Goal: Task Accomplishment & Management: Manage account settings

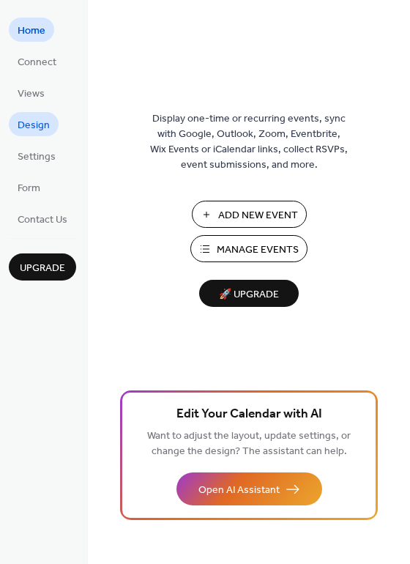
click at [32, 133] on span "Design" at bounding box center [34, 125] width 32 height 15
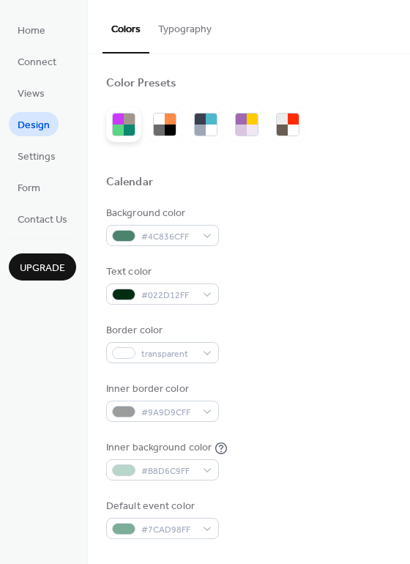
click at [128, 128] on div at bounding box center [129, 130] width 11 height 11
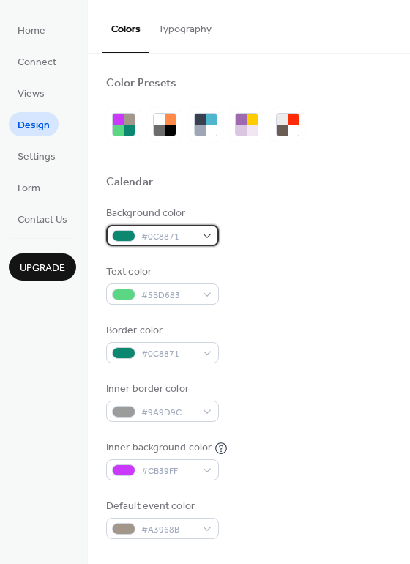
click at [164, 237] on span "#0C8871" at bounding box center [168, 236] width 54 height 15
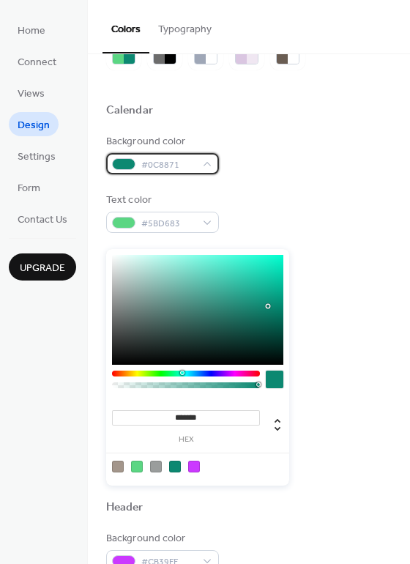
scroll to position [73, 0]
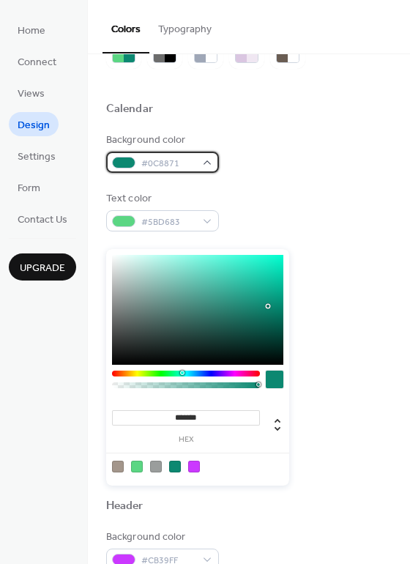
click at [125, 161] on div at bounding box center [123, 163] width 23 height 12
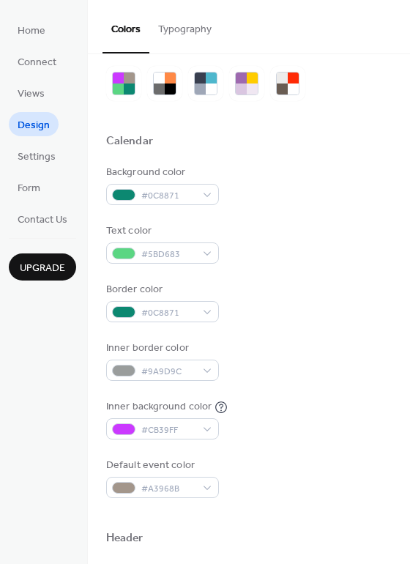
scroll to position [0, 0]
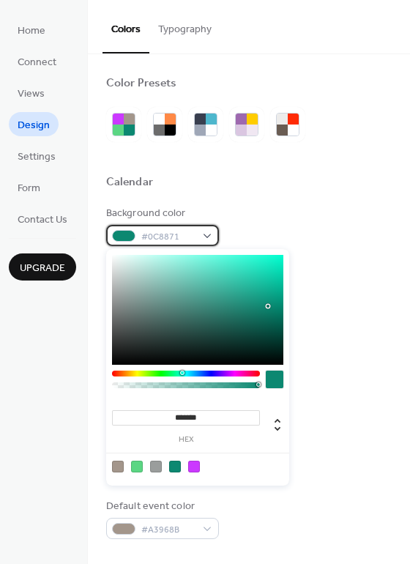
click at [210, 237] on div "#0C8871" at bounding box center [162, 235] width 113 height 21
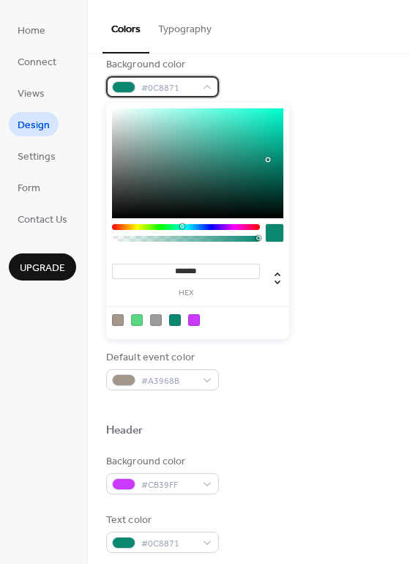
scroll to position [147, 0]
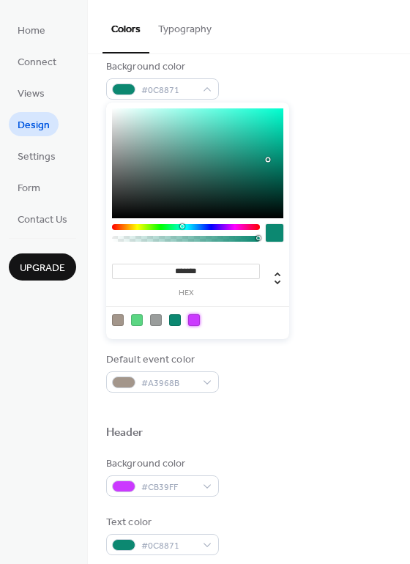
click at [197, 318] on div at bounding box center [194, 320] width 12 height 12
type input "*******"
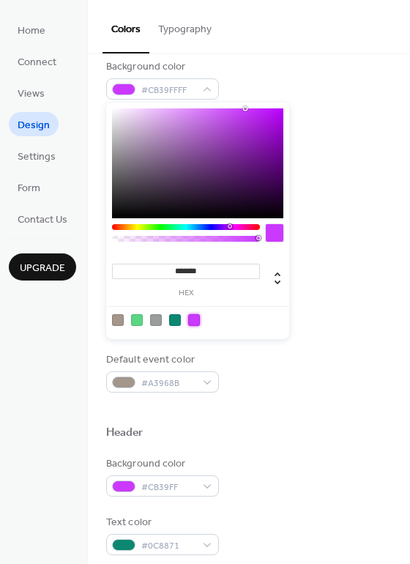
click at [336, 87] on div "Background color #CB39FFFF" at bounding box center [249, 79] width 286 height 40
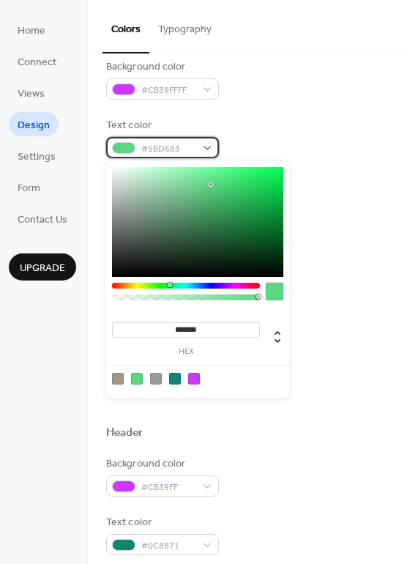
click at [188, 149] on span "#5BD683" at bounding box center [168, 148] width 54 height 15
click at [270, 133] on div "Text color #5BD683" at bounding box center [249, 138] width 286 height 40
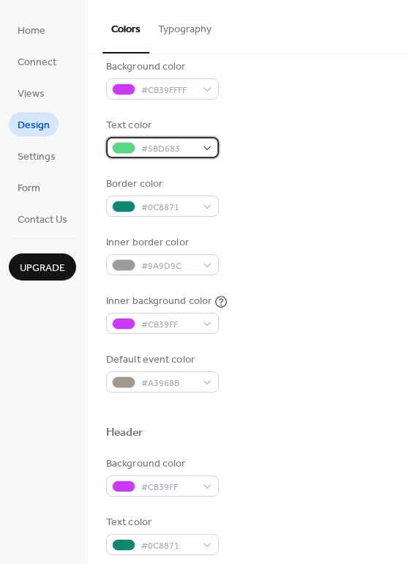
click at [214, 149] on div "#5BD683" at bounding box center [162, 147] width 113 height 21
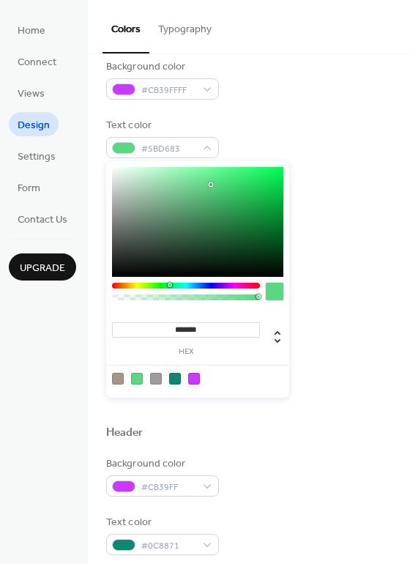
click at [177, 383] on div at bounding box center [175, 379] width 12 height 12
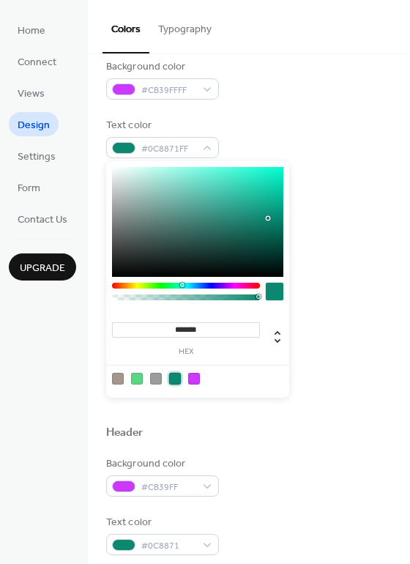
click at [155, 382] on div at bounding box center [156, 379] width 12 height 12
type input "*******"
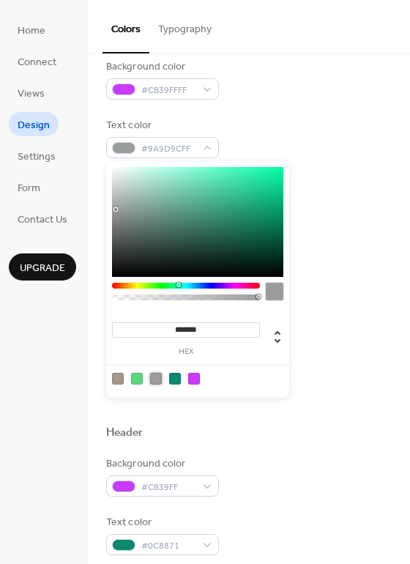
click at [313, 141] on div "Text color #9A9D9CFF" at bounding box center [249, 138] width 286 height 40
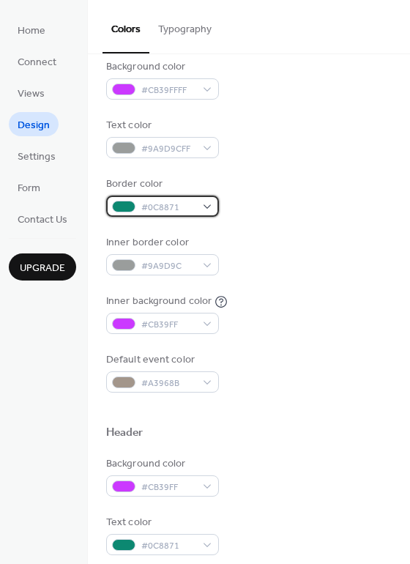
click at [186, 206] on span "#0C8871" at bounding box center [168, 207] width 54 height 15
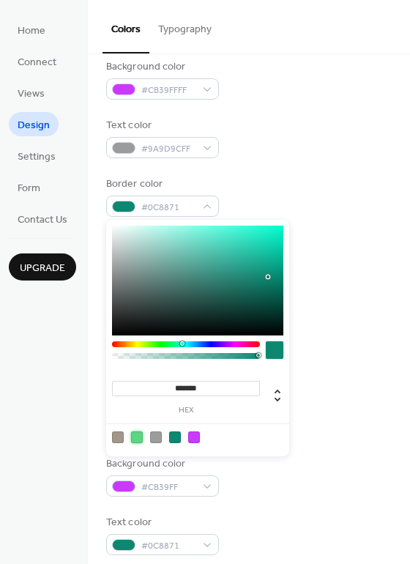
click at [137, 435] on div at bounding box center [137, 438] width 12 height 12
type input "*******"
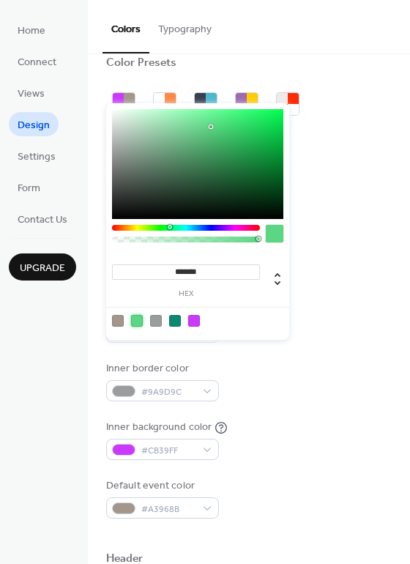
scroll to position [0, 0]
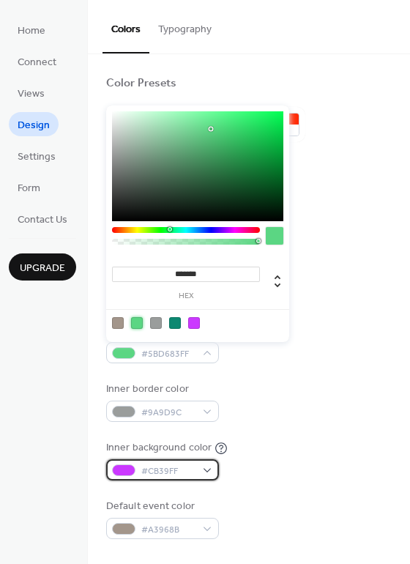
click at [196, 469] on div "#CB39FF" at bounding box center [162, 470] width 113 height 21
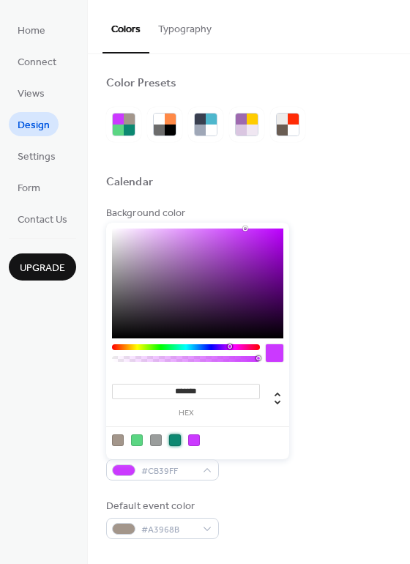
click at [179, 443] on div at bounding box center [175, 441] width 12 height 12
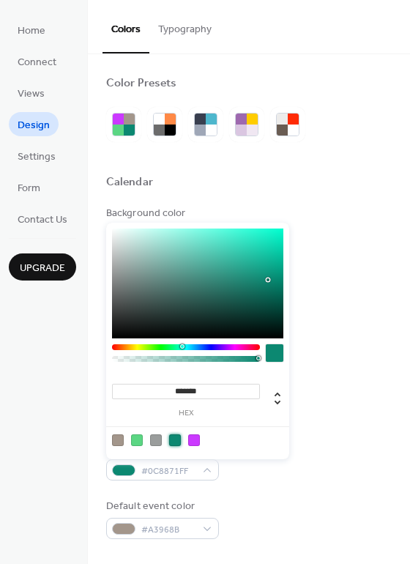
click at [141, 444] on div at bounding box center [137, 441] width 12 height 12
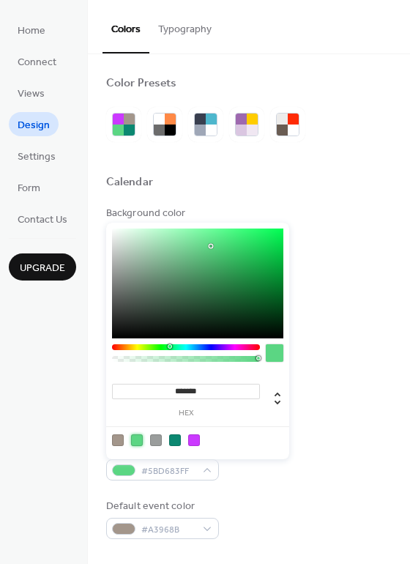
click at [175, 446] on div at bounding box center [175, 441] width 12 height 12
type input "*******"
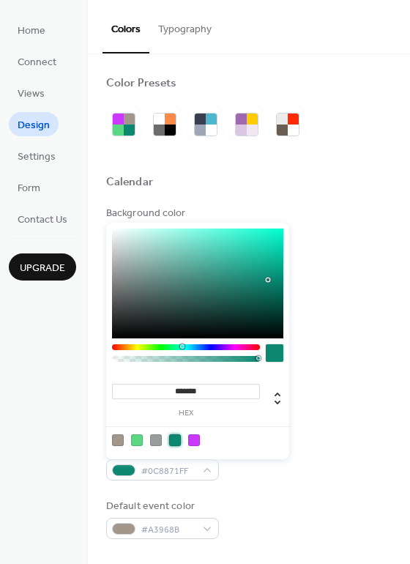
click at [347, 475] on div "Inner background color #0C8871FF" at bounding box center [249, 460] width 286 height 40
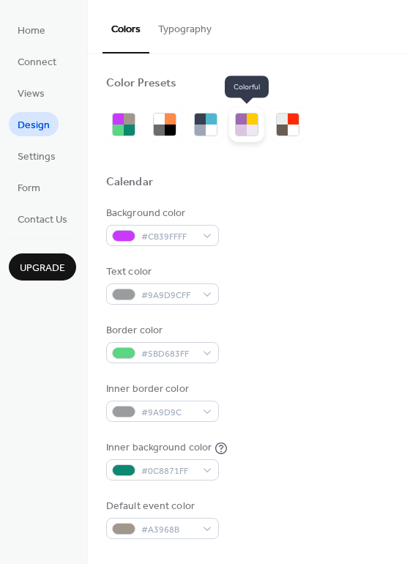
click at [245, 130] on div at bounding box center [241, 130] width 11 height 11
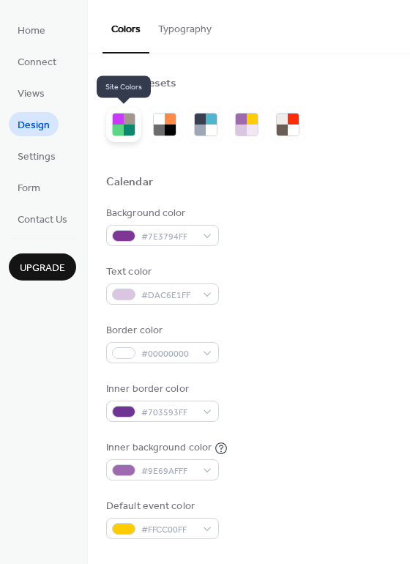
click at [131, 125] on div at bounding box center [129, 130] width 11 height 11
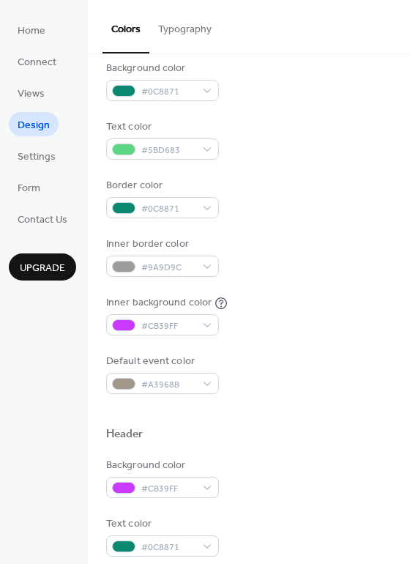
scroll to position [147, 0]
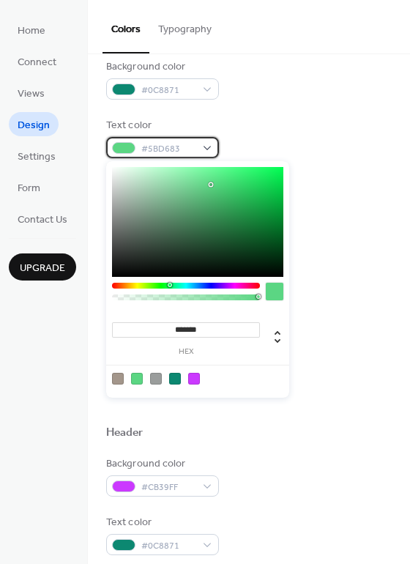
click at [202, 152] on div "#5BD683" at bounding box center [162, 147] width 113 height 21
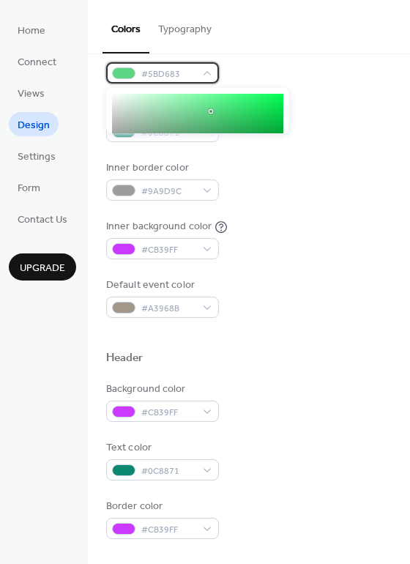
scroll to position [220, 0]
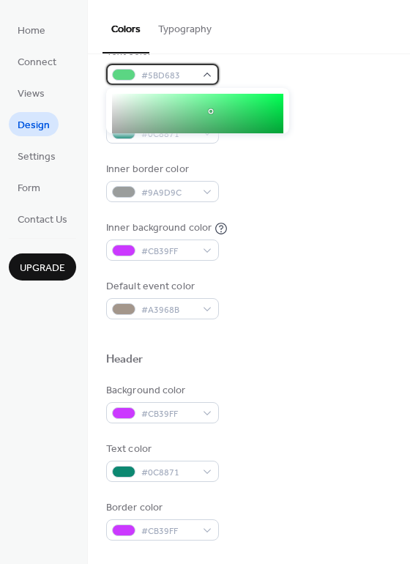
click at [208, 75] on div "#5BD683" at bounding box center [162, 74] width 113 height 21
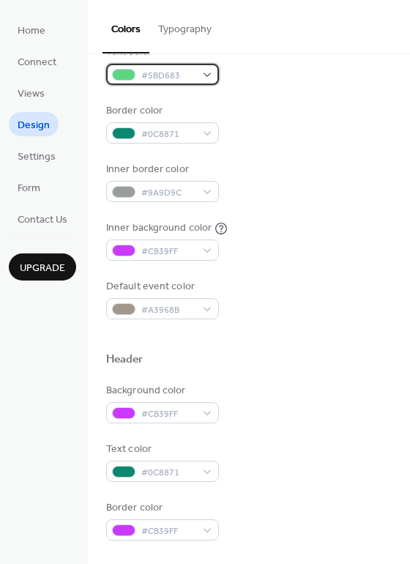
click at [208, 75] on div "#5BD683" at bounding box center [162, 74] width 113 height 21
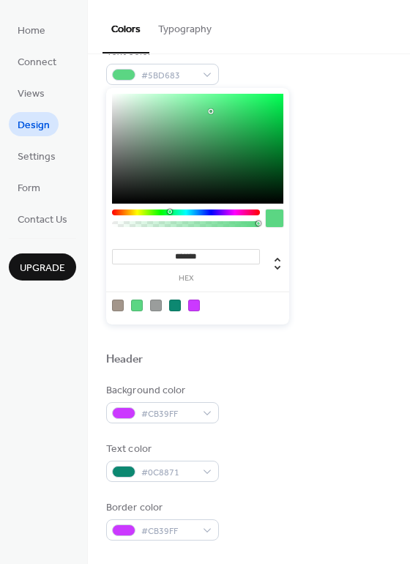
click at [193, 254] on input "*******" at bounding box center [186, 256] width 148 height 15
paste input
type input "*******"
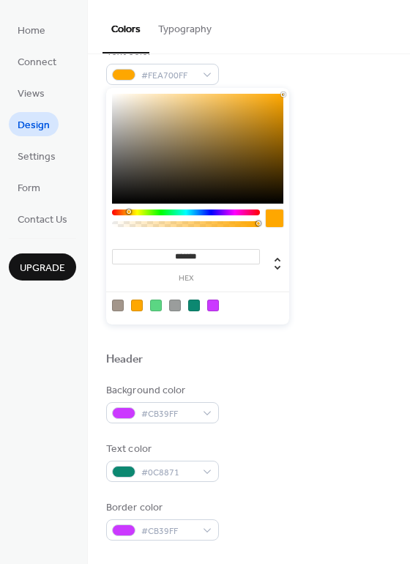
click at [342, 116] on div "Border color #0C8871" at bounding box center [249, 123] width 286 height 40
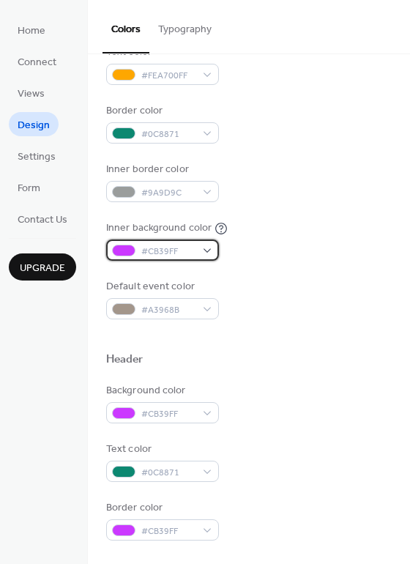
click at [204, 251] on div "#CB39FF" at bounding box center [162, 250] width 113 height 21
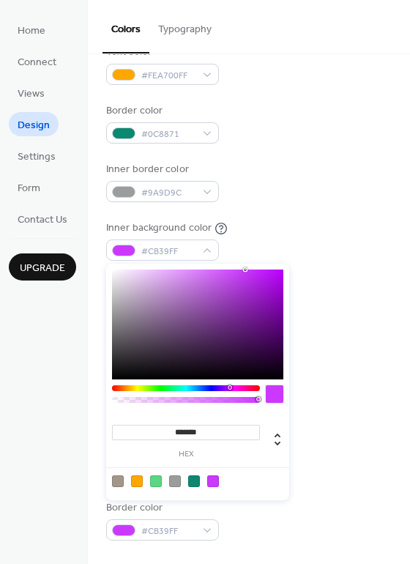
click at [235, 294] on div at bounding box center [198, 325] width 172 height 110
click at [176, 482] on div at bounding box center [175, 482] width 12 height 12
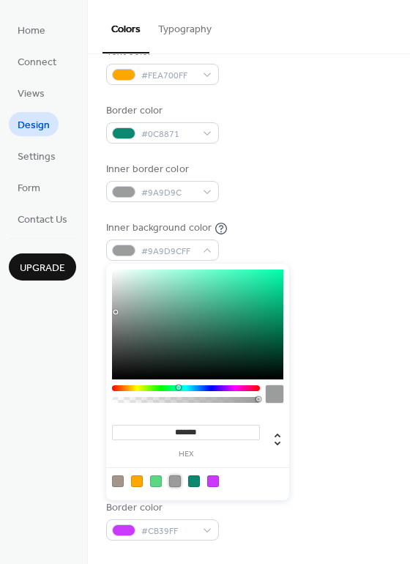
click at [158, 479] on div at bounding box center [156, 482] width 12 height 12
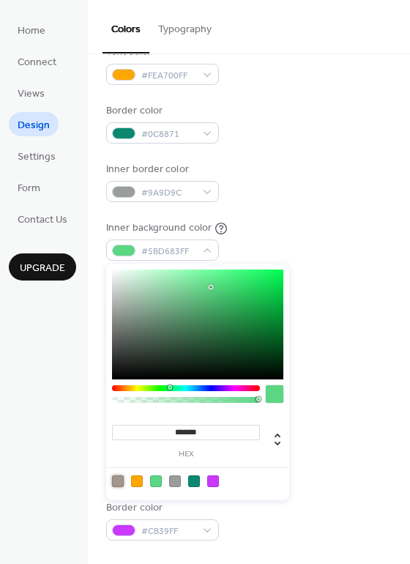
click at [122, 482] on div at bounding box center [118, 482] width 12 height 12
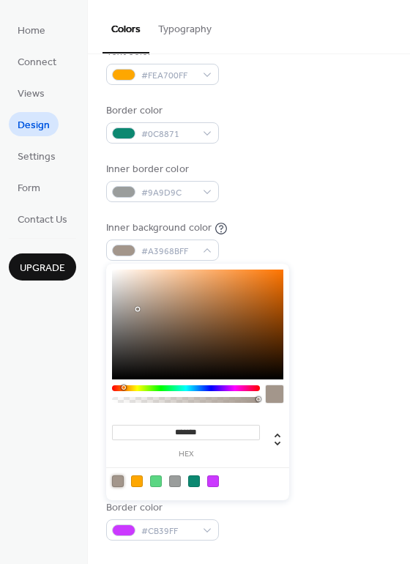
click at [218, 482] on div at bounding box center [213, 482] width 12 height 12
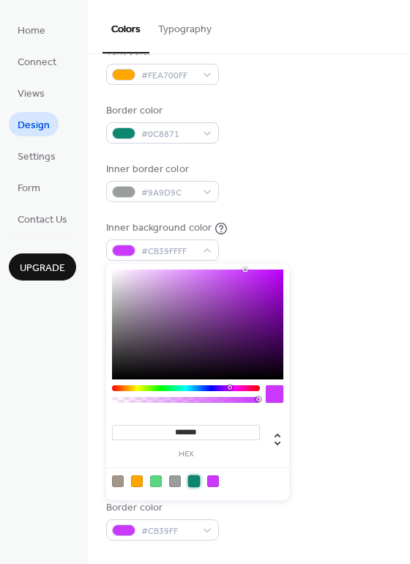
click at [194, 481] on div at bounding box center [194, 482] width 12 height 12
type input "*******"
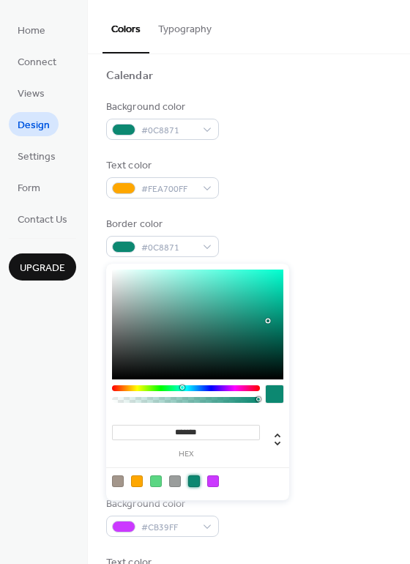
scroll to position [73, 0]
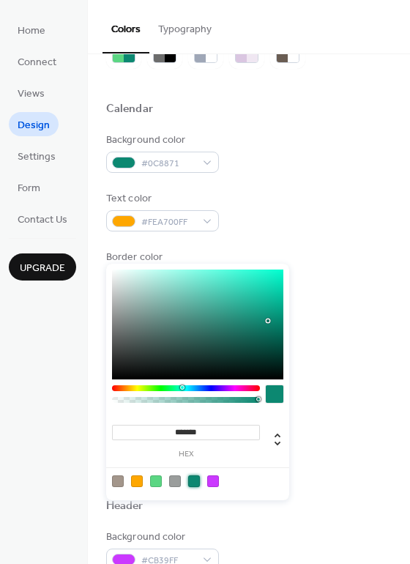
click at [332, 403] on div "Inner background color #0C8871FF" at bounding box center [249, 387] width 286 height 40
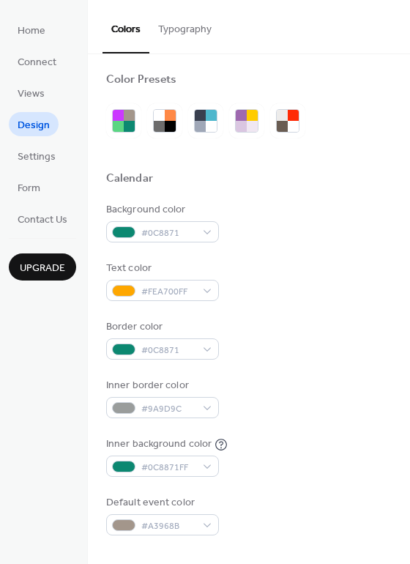
scroll to position [0, 0]
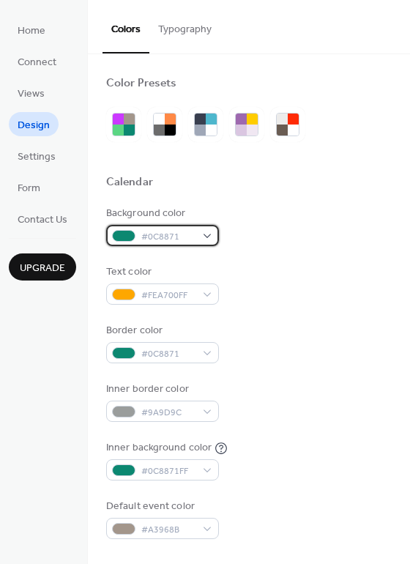
click at [184, 237] on span "#0C8871" at bounding box center [168, 236] width 54 height 15
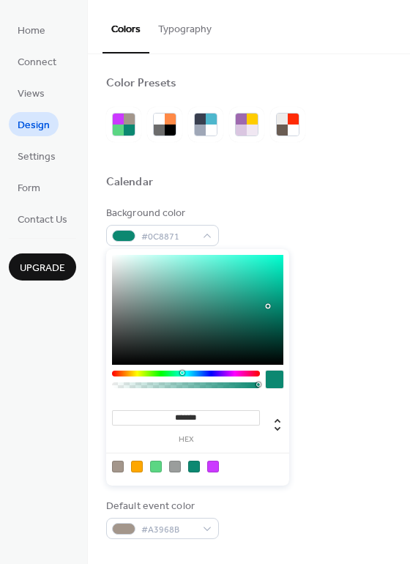
click at [161, 465] on div at bounding box center [156, 467] width 12 height 12
type input "*******"
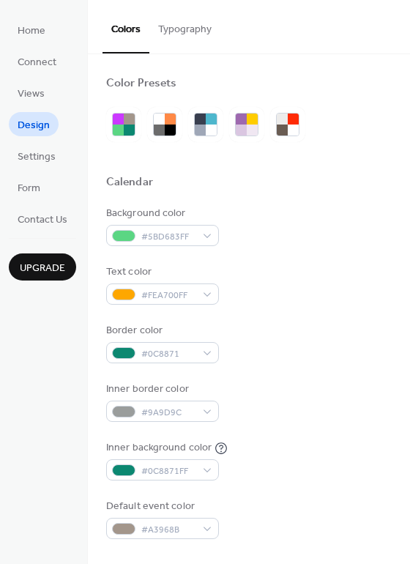
click at [284, 221] on div "Background color #5BD683FF" at bounding box center [249, 226] width 286 height 40
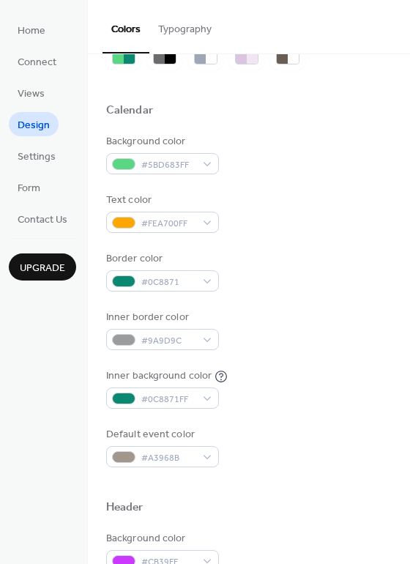
scroll to position [73, 0]
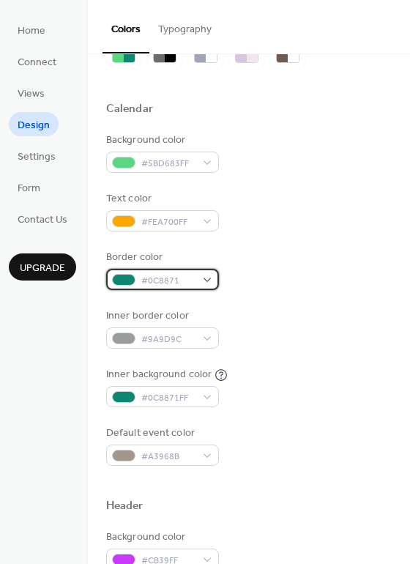
click at [180, 281] on span "#0C8871" at bounding box center [168, 280] width 54 height 15
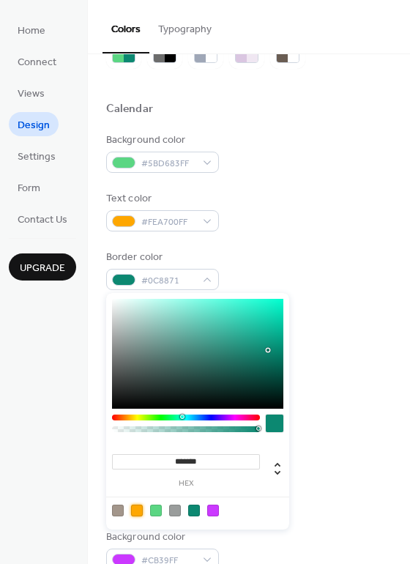
click at [138, 512] on div at bounding box center [137, 511] width 12 height 12
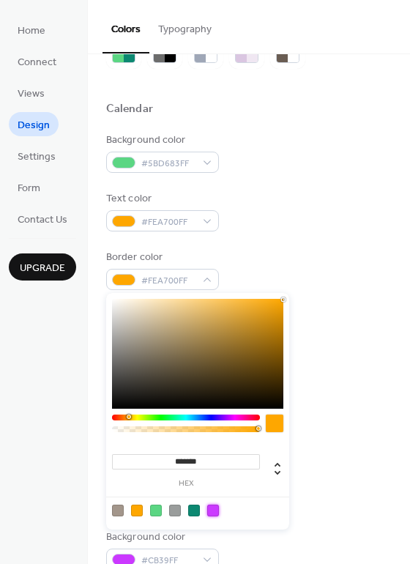
click at [210, 509] on div at bounding box center [213, 511] width 12 height 12
type input "*******"
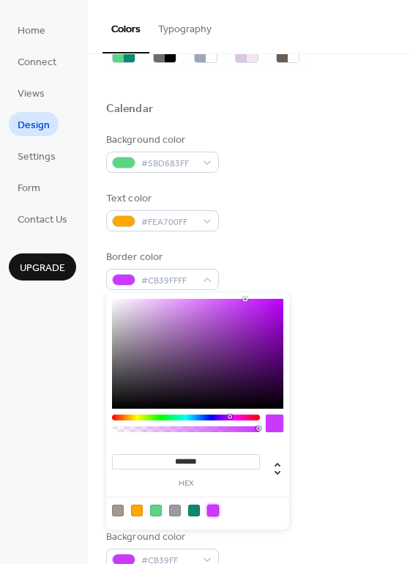
click at [347, 375] on div "Inner background color #0C8871FF" at bounding box center [249, 387] width 286 height 40
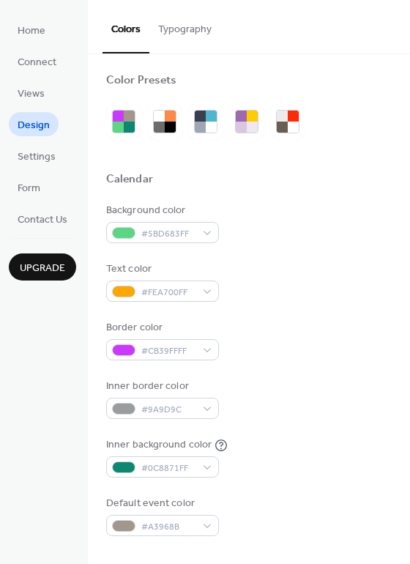
scroll to position [0, 0]
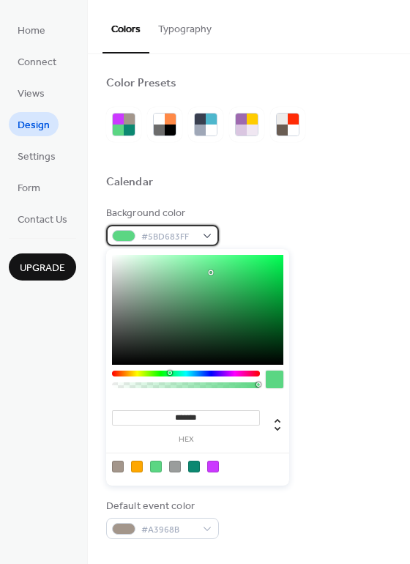
click at [196, 240] on div "#5BD683FF" at bounding box center [162, 235] width 113 height 21
click at [117, 466] on div at bounding box center [118, 467] width 12 height 12
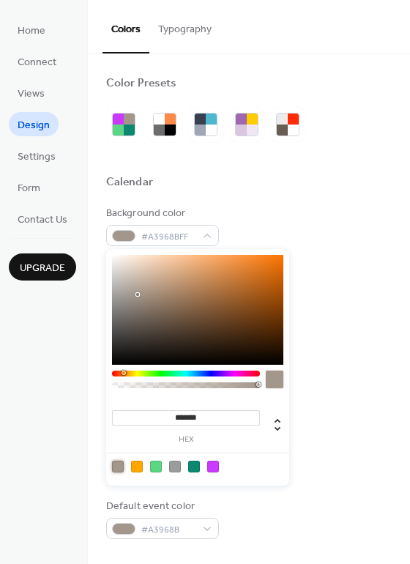
click at [174, 465] on div at bounding box center [175, 467] width 12 height 12
type input "*******"
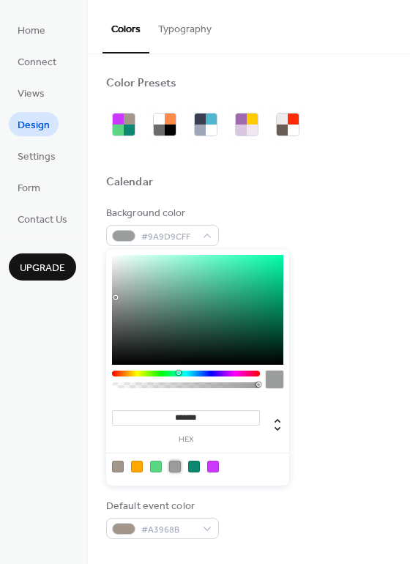
click at [355, 340] on div "Border color #CB39FFFF" at bounding box center [249, 343] width 286 height 40
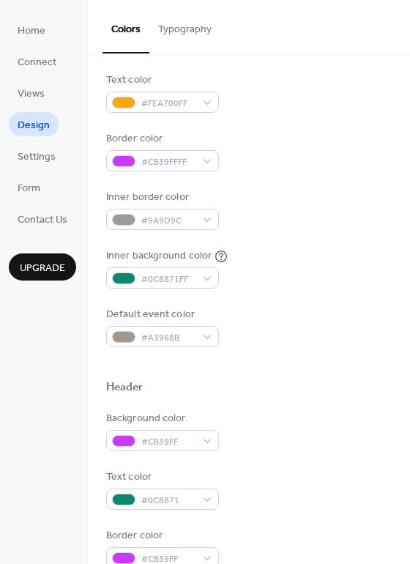
scroll to position [220, 0]
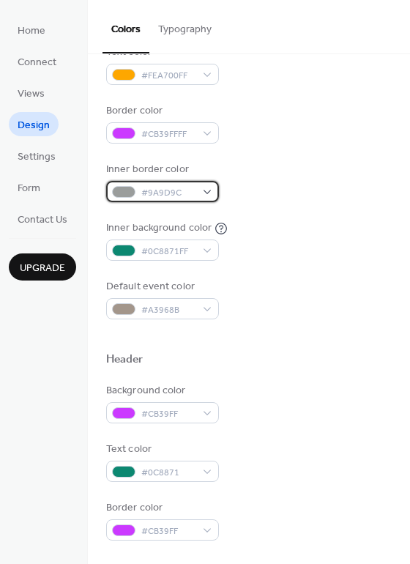
click at [209, 189] on div "#9A9D9C" at bounding box center [162, 191] width 113 height 21
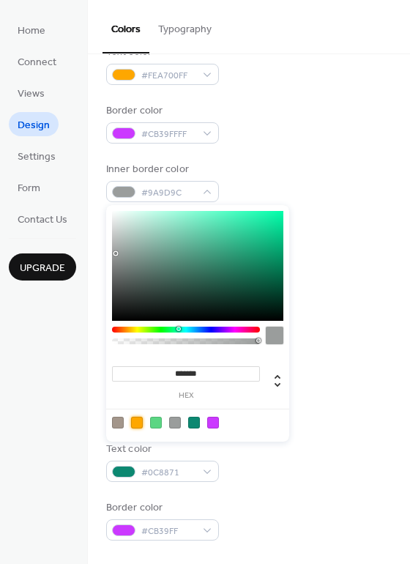
click at [137, 421] on div at bounding box center [137, 423] width 12 height 12
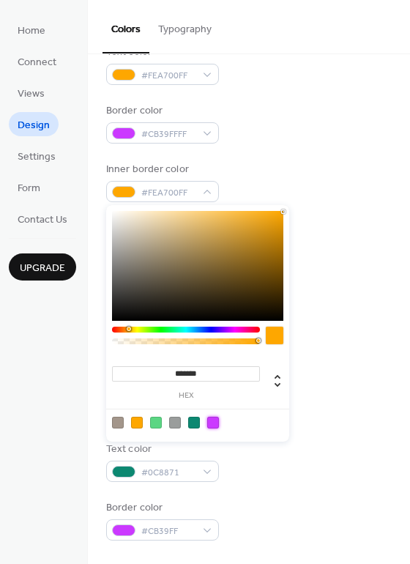
click at [212, 427] on div at bounding box center [213, 423] width 12 height 12
type input "*******"
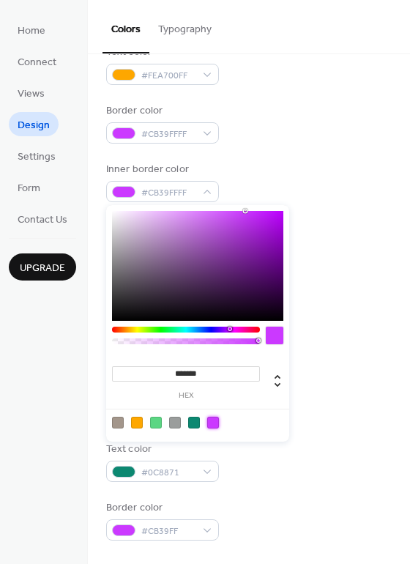
click at [306, 416] on div "Background color #CB39FF" at bounding box center [249, 403] width 286 height 40
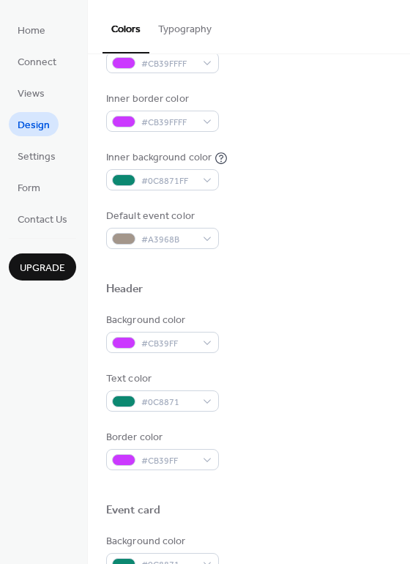
scroll to position [293, 0]
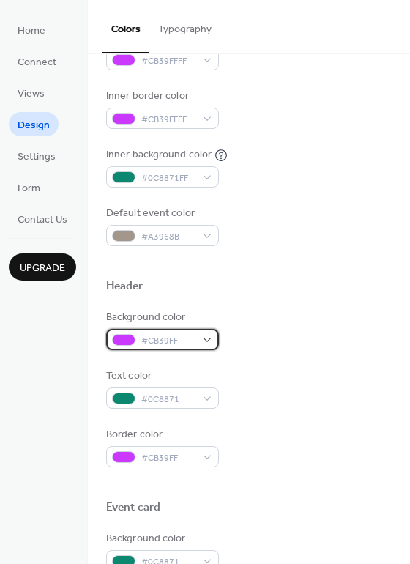
click at [180, 342] on span "#CB39FF" at bounding box center [168, 340] width 54 height 15
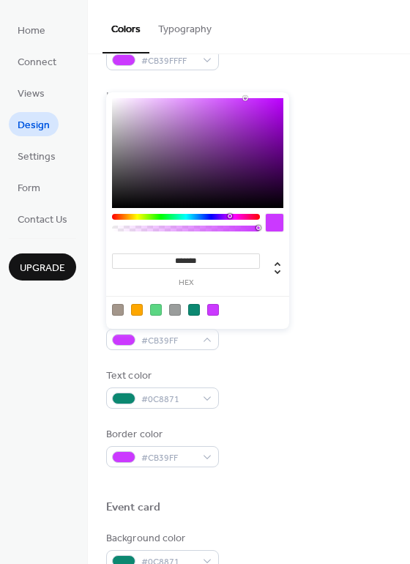
click at [193, 310] on div at bounding box center [194, 310] width 12 height 12
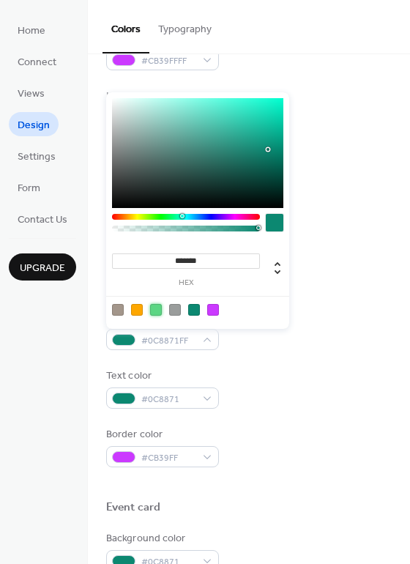
click at [157, 309] on div at bounding box center [156, 310] width 12 height 12
type input "*******"
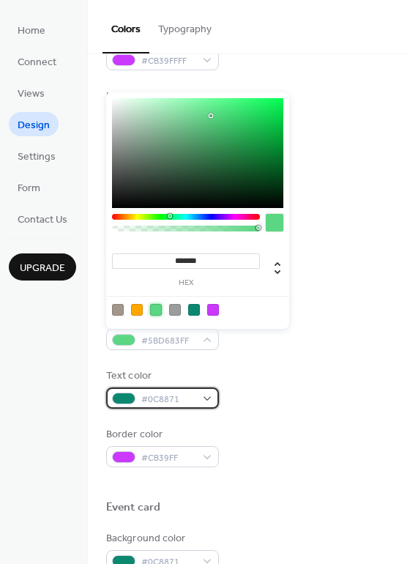
click at [183, 393] on span "#0C8871" at bounding box center [168, 399] width 54 height 15
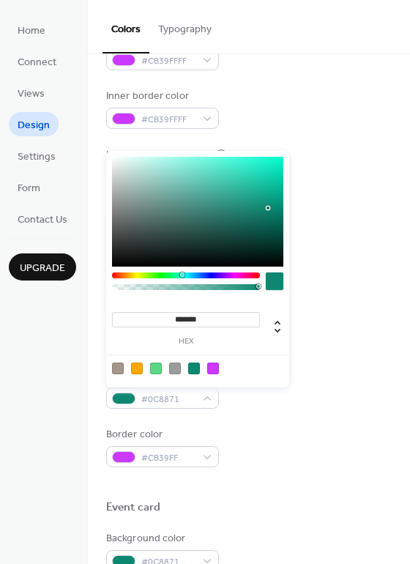
click at [135, 365] on div at bounding box center [137, 369] width 12 height 12
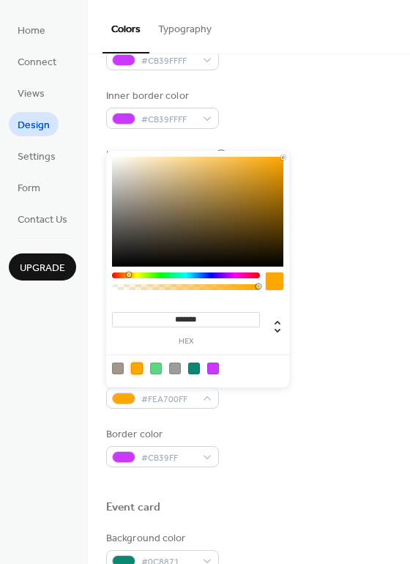
click at [211, 367] on div at bounding box center [213, 369] width 12 height 12
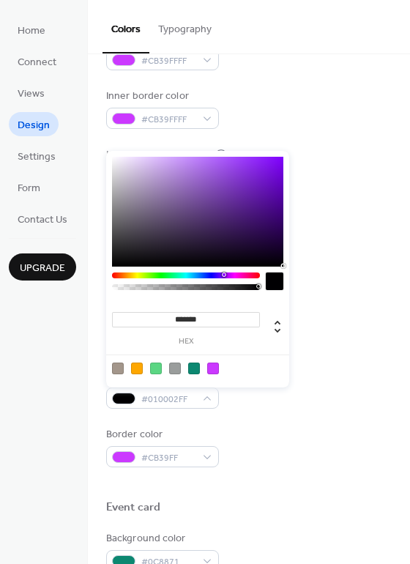
type input "*******"
drag, startPoint x: 254, startPoint y: 259, endPoint x: 293, endPoint y: 268, distance: 40.7
click at [293, 268] on body "Home Connect Views Design Settings Form Contact Us Upgrade Design Upgrade Color…" at bounding box center [205, 282] width 410 height 564
click at [299, 408] on div "Text color #000000FF" at bounding box center [249, 389] width 286 height 40
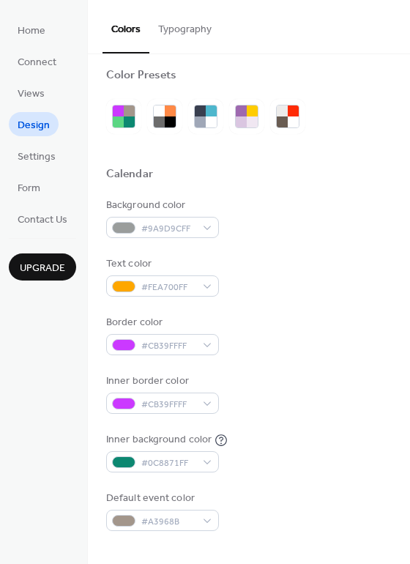
scroll to position [0, 0]
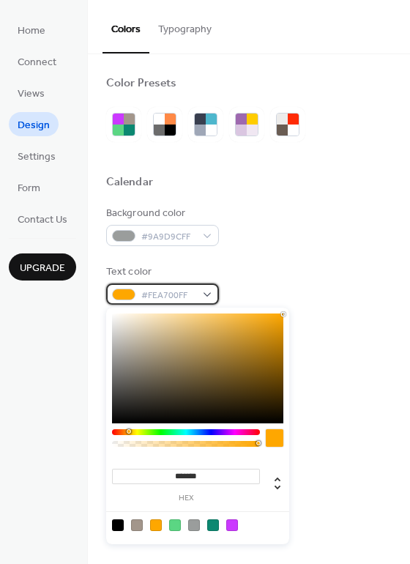
click at [185, 291] on span "#FEA700FF" at bounding box center [168, 295] width 54 height 15
click at [231, 520] on div at bounding box center [232, 526] width 12 height 12
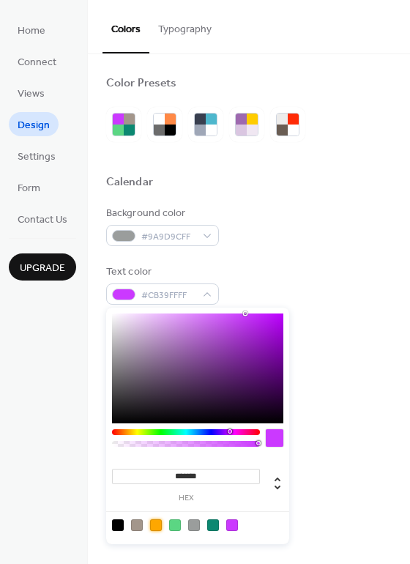
click at [150, 521] on div at bounding box center [156, 526] width 12 height 12
type input "*******"
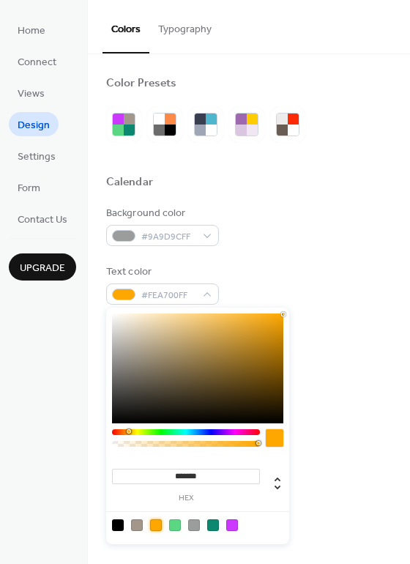
click at [333, 290] on div "Text color #FEA700FF" at bounding box center [249, 285] width 286 height 40
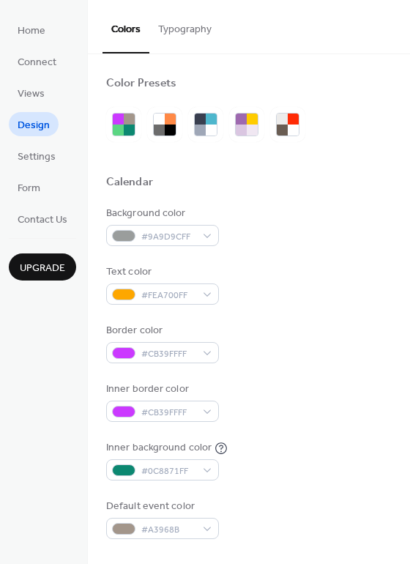
click at [333, 290] on div "Text color #FEA700FF" at bounding box center [249, 285] width 286 height 40
click at [203, 235] on div "#9A9D9CFF" at bounding box center [162, 235] width 113 height 21
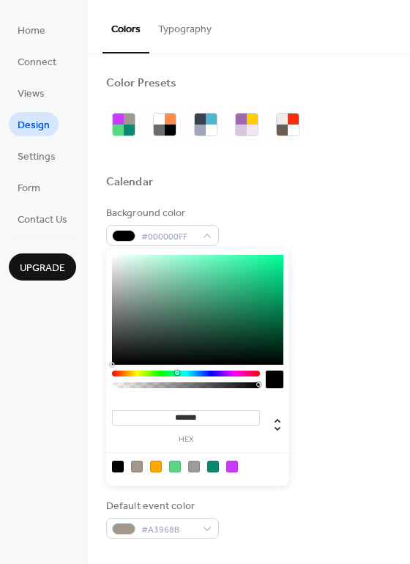
drag, startPoint x: 141, startPoint y: 337, endPoint x: 127, endPoint y: 366, distance: 32.8
click at [127, 366] on div "******* hex" at bounding box center [197, 367] width 183 height 237
click at [234, 464] on div at bounding box center [232, 467] width 12 height 12
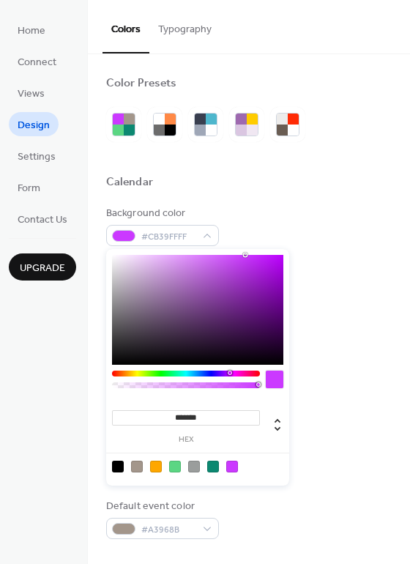
click at [220, 469] on div at bounding box center [198, 466] width 186 height 27
click at [215, 469] on div at bounding box center [213, 467] width 12 height 12
type input "*******"
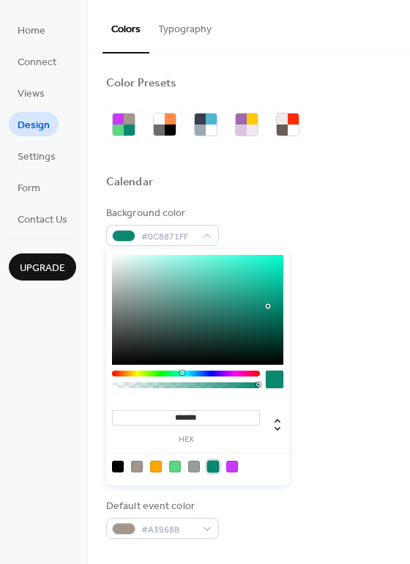
click at [333, 243] on div "Background color #0C8871FF" at bounding box center [249, 226] width 286 height 40
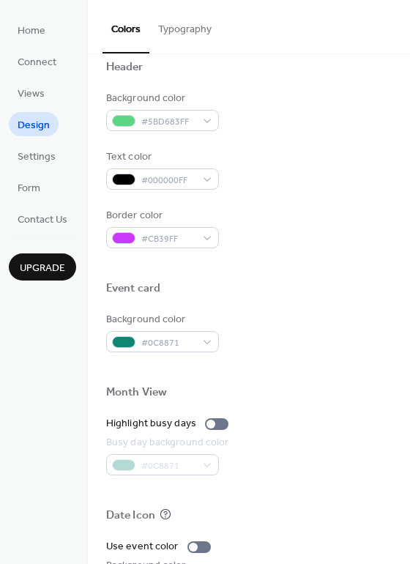
scroll to position [481, 0]
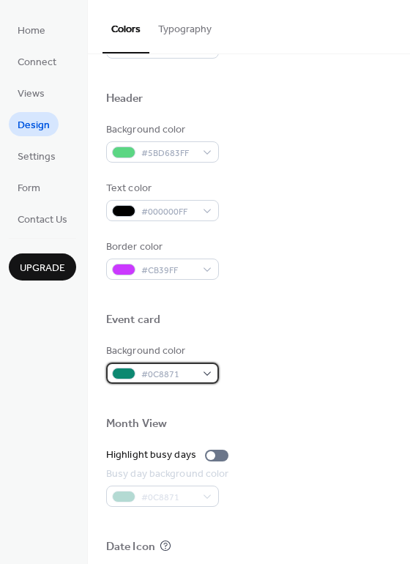
click at [188, 374] on span "#0C8871" at bounding box center [168, 374] width 54 height 15
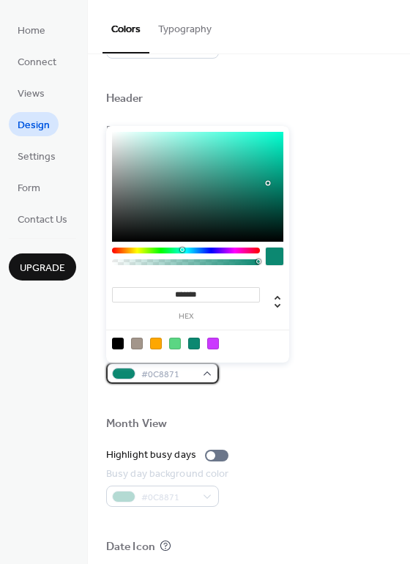
click at [188, 374] on span "#0C8871" at bounding box center [168, 374] width 54 height 15
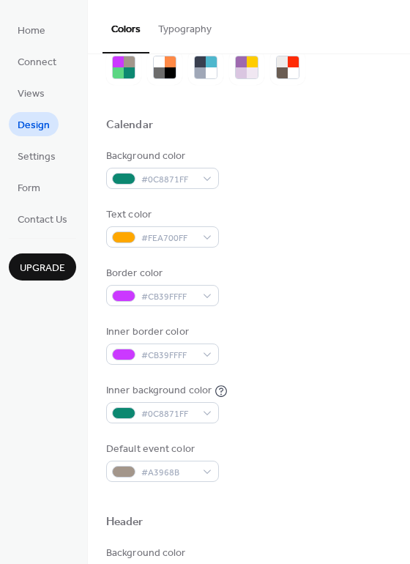
scroll to position [0, 0]
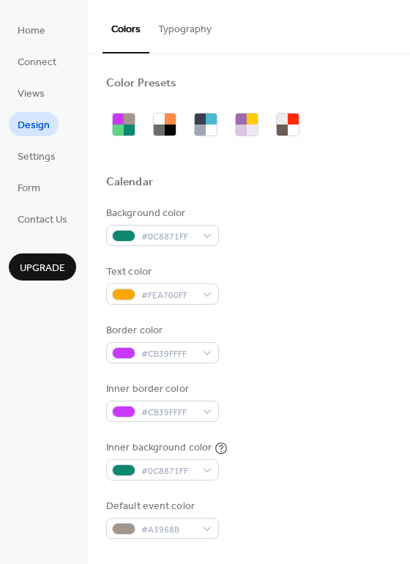
click at [193, 31] on button "Typography" at bounding box center [185, 26] width 71 height 52
